Goal: Find specific fact: Find specific fact

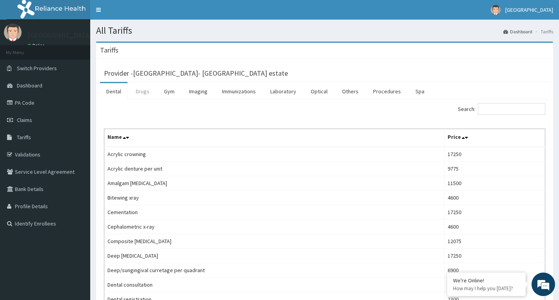
click at [149, 90] on link "Drugs" at bounding box center [142, 91] width 26 height 16
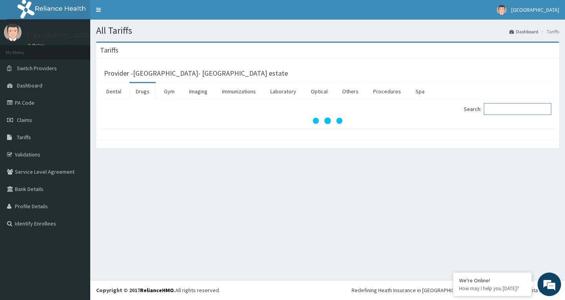
click at [527, 105] on input "Search:" at bounding box center [517, 109] width 67 height 12
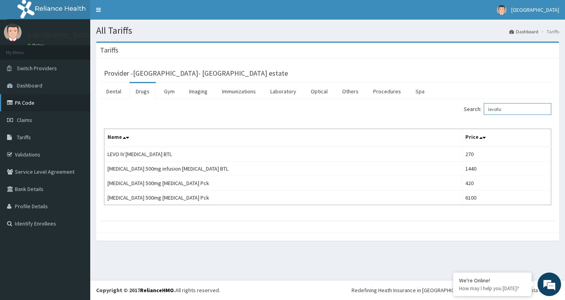
type input "levoflo"
click at [33, 103] on link "PA Code" at bounding box center [45, 102] width 90 height 17
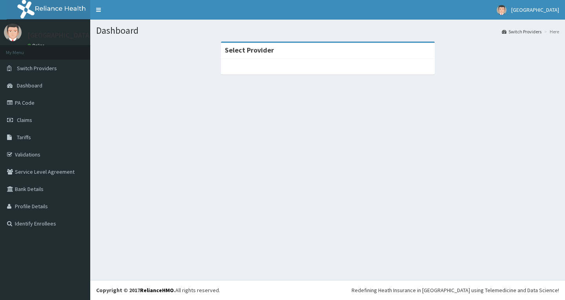
click at [7, 137] on icon at bounding box center [11, 137] width 8 height 5
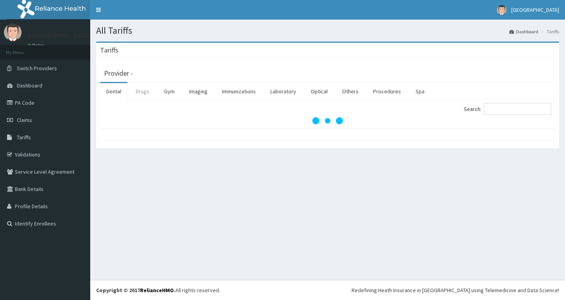
click at [141, 91] on link "Drugs" at bounding box center [142, 91] width 26 height 16
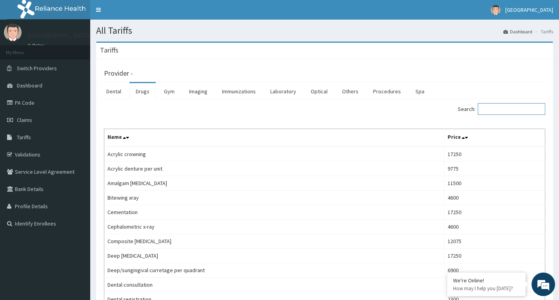
click at [511, 108] on input "Search:" at bounding box center [511, 109] width 67 height 12
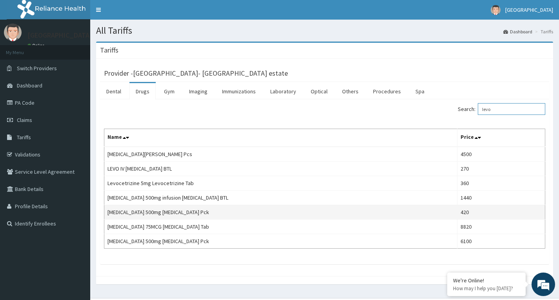
type input "levo"
drag, startPoint x: 210, startPoint y: 209, endPoint x: 108, endPoint y: 215, distance: 102.6
click at [108, 215] on td "[MEDICAL_DATA] 500mg [MEDICAL_DATA] Pck" at bounding box center [280, 212] width 353 height 15
copy td "[MEDICAL_DATA] 500mg [MEDICAL_DATA] Pck"
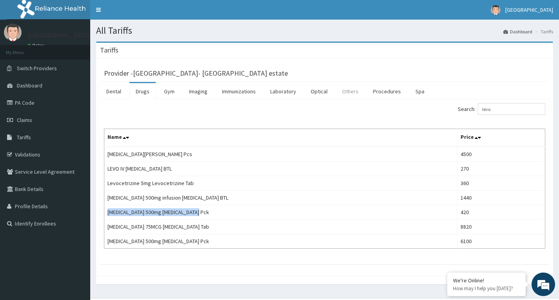
click at [344, 92] on link "Others" at bounding box center [350, 91] width 29 height 16
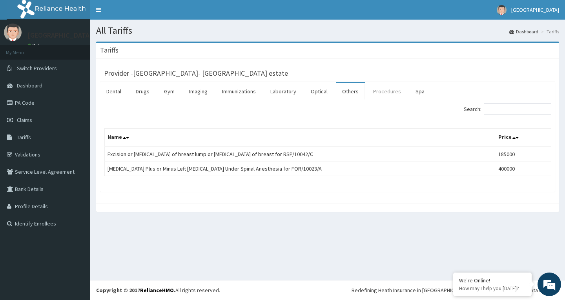
click at [397, 91] on link "Procedures" at bounding box center [387, 91] width 40 height 16
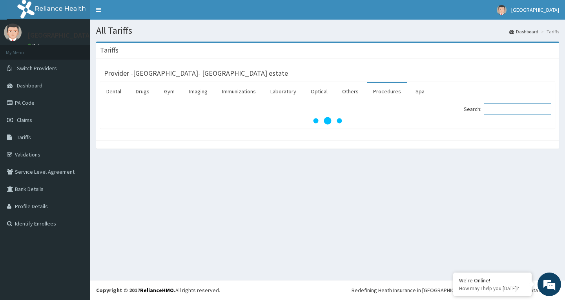
click at [538, 111] on input "Search:" at bounding box center [517, 109] width 67 height 12
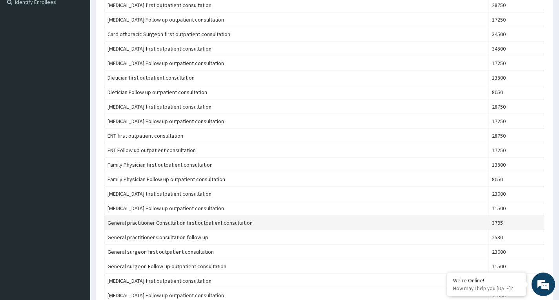
scroll to position [235, 0]
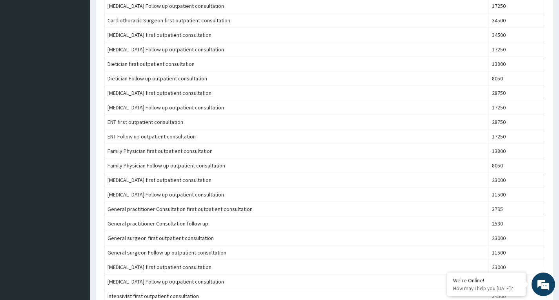
type input "consult"
